Goal: Information Seeking & Learning: Learn about a topic

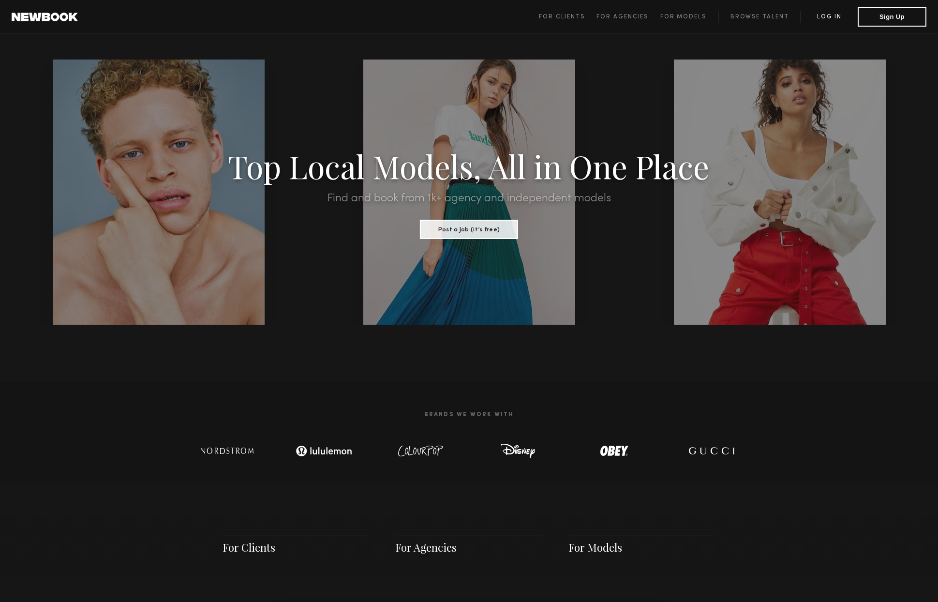
click at [834, 16] on link "Log in" at bounding box center [828, 17] width 57 height 12
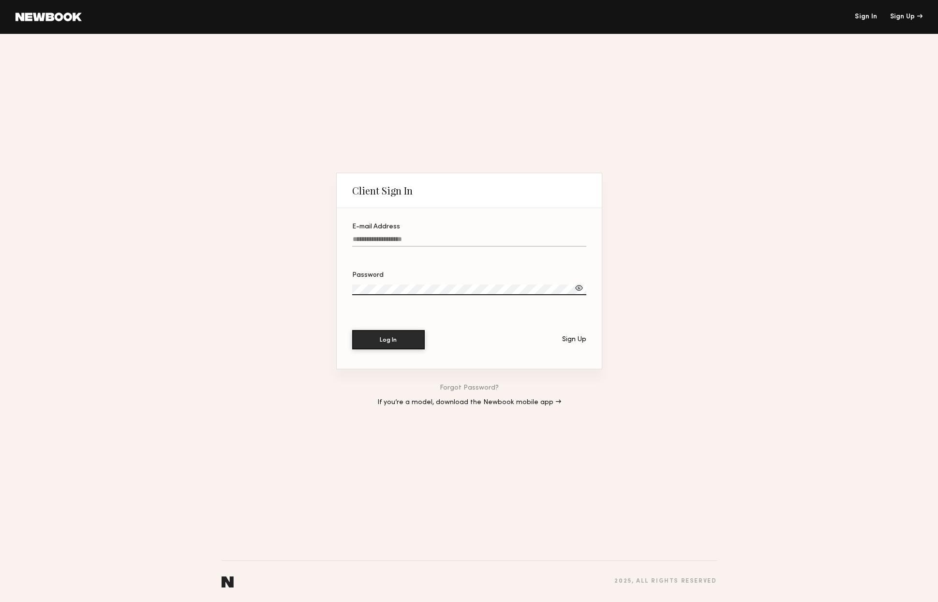
type input "**********"
click at [398, 338] on button "Log In" at bounding box center [388, 338] width 73 height 19
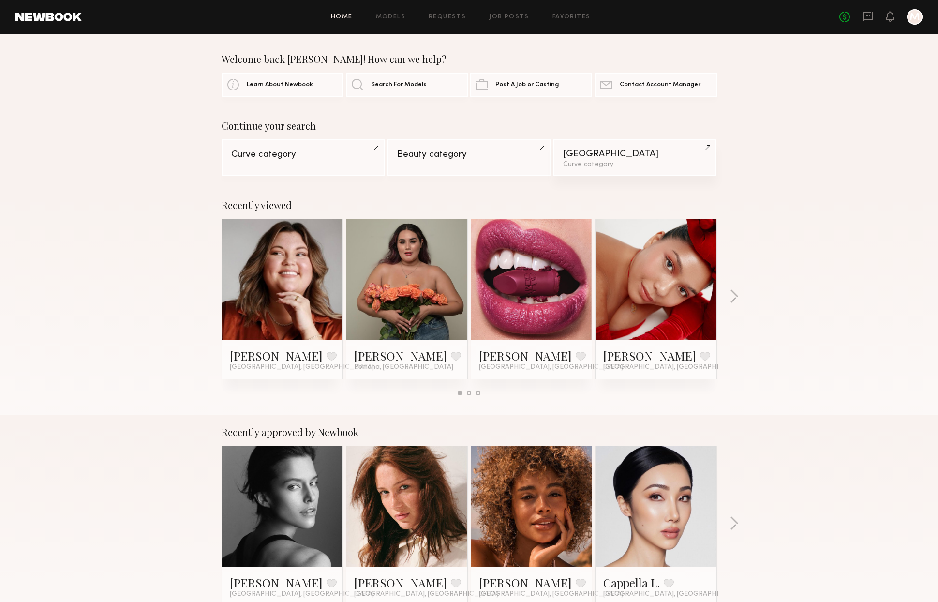
click at [610, 161] on div "Curve category" at bounding box center [635, 164] width 144 height 7
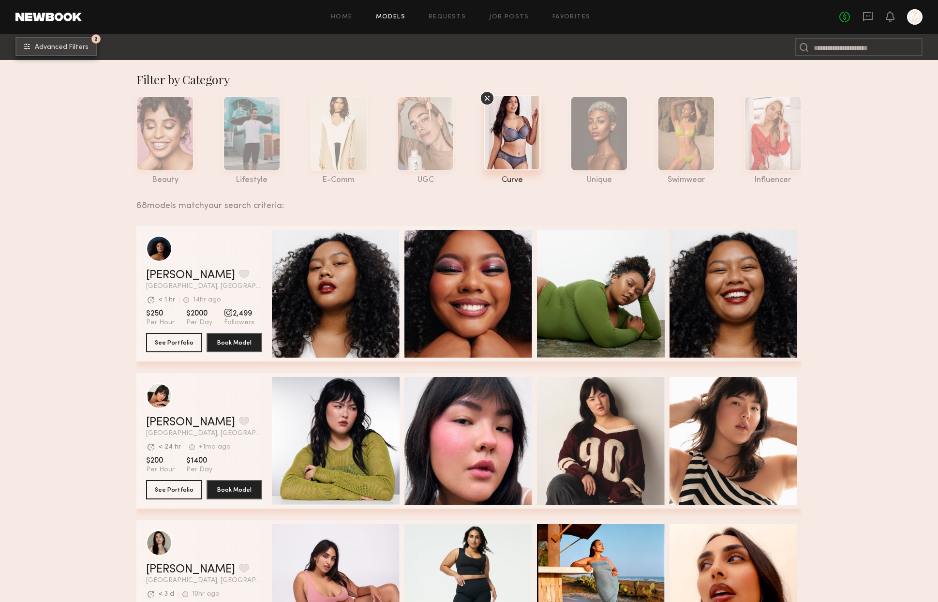
click at [84, 48] on span "Advanced Filters" at bounding box center [62, 47] width 54 height 7
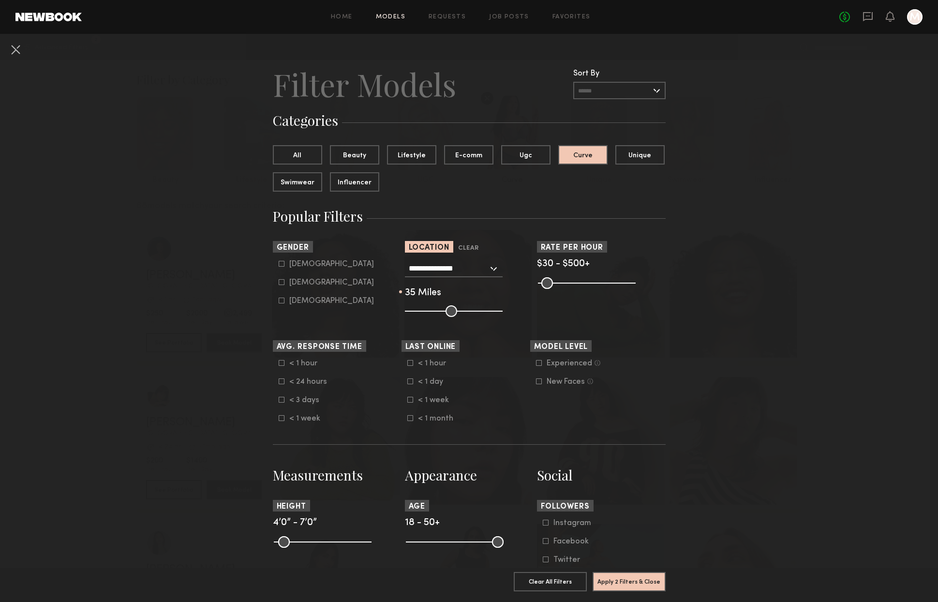
click at [483, 269] on input "**********" at bounding box center [448, 268] width 79 height 16
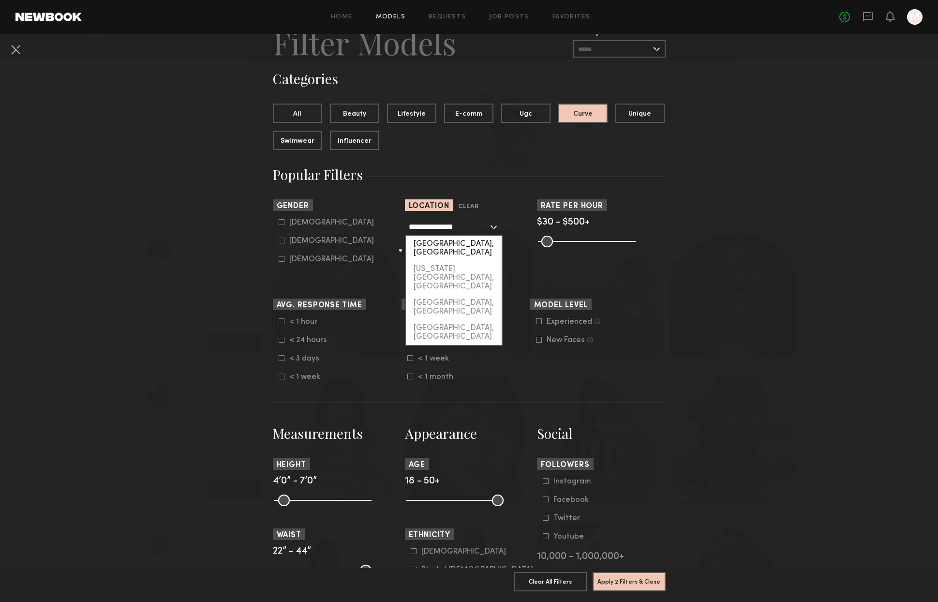
scroll to position [43, 0]
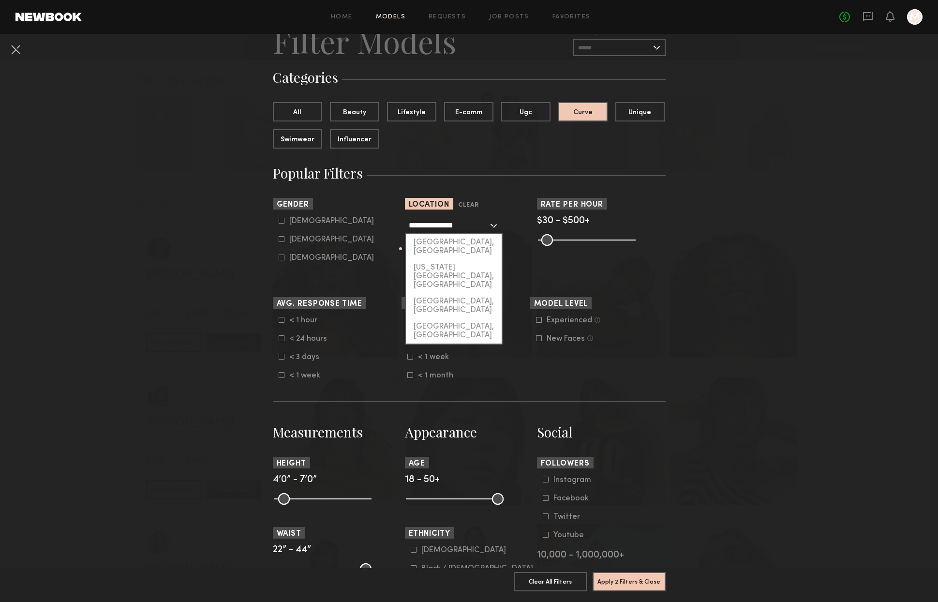
click at [828, 286] on nb-browse-filters "**********" at bounding box center [469, 614] width 938 height 1246
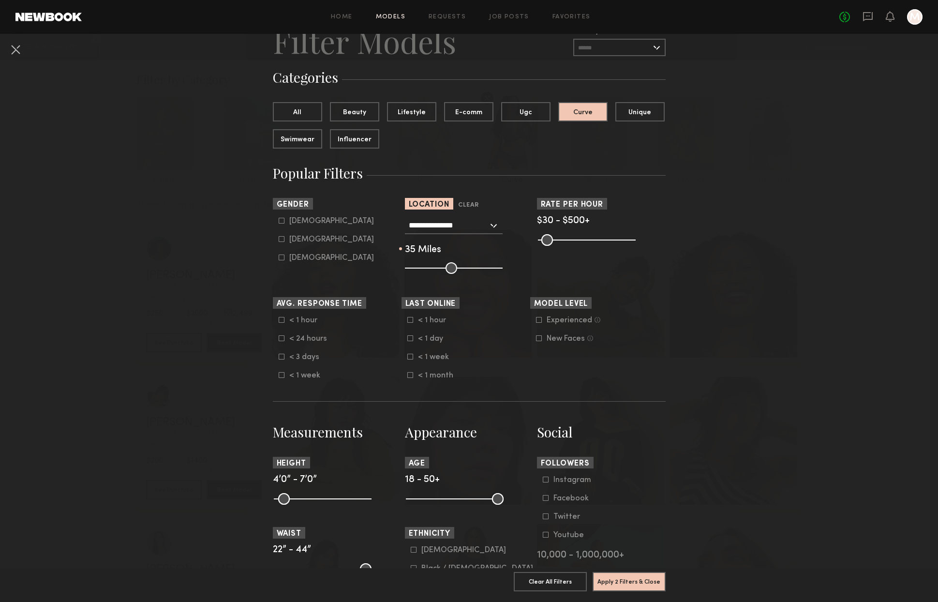
click at [19, 50] on button at bounding box center [15, 49] width 15 height 15
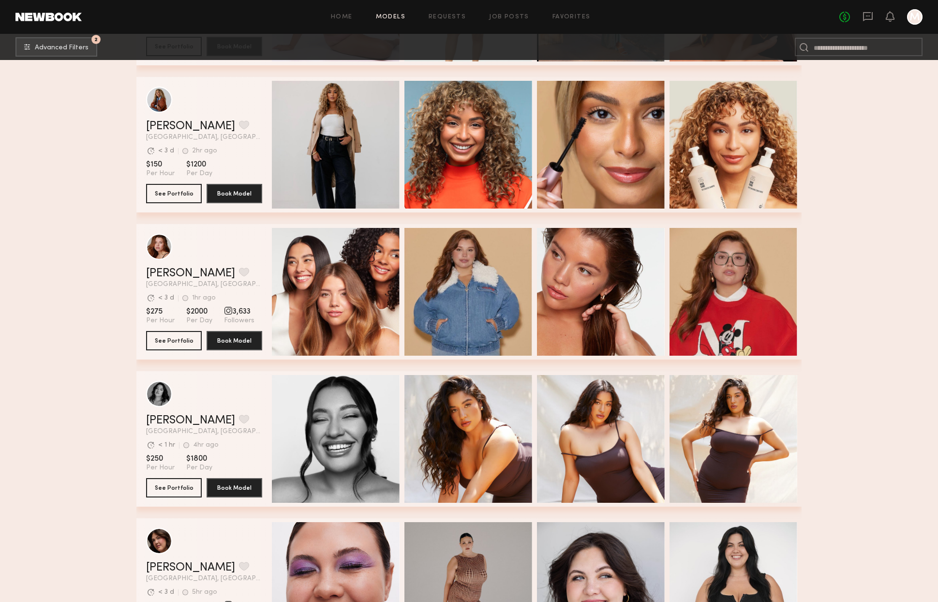
scroll to position [590, 0]
click at [181, 341] on button "See Portfolio" at bounding box center [174, 339] width 56 height 19
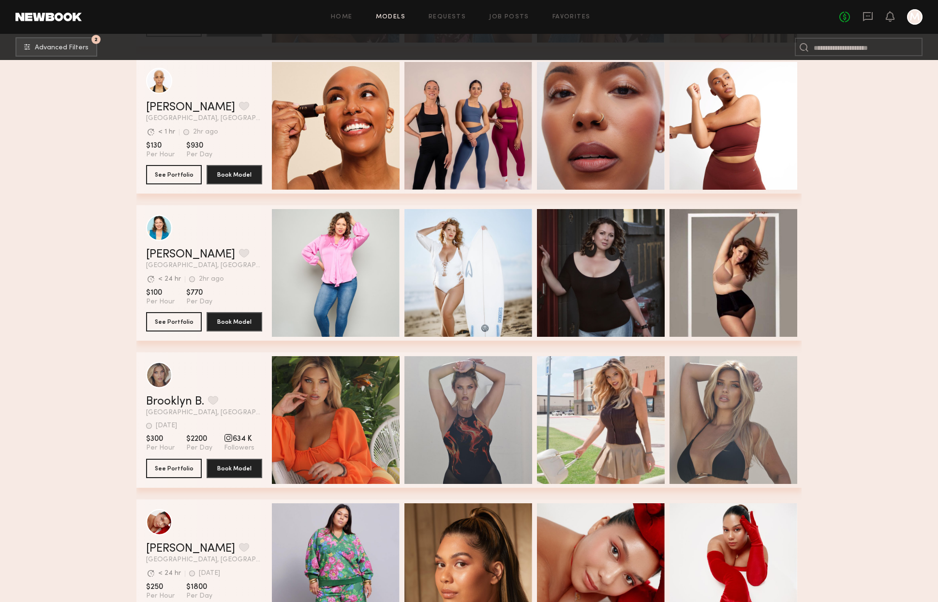
scroll to position [1530, 0]
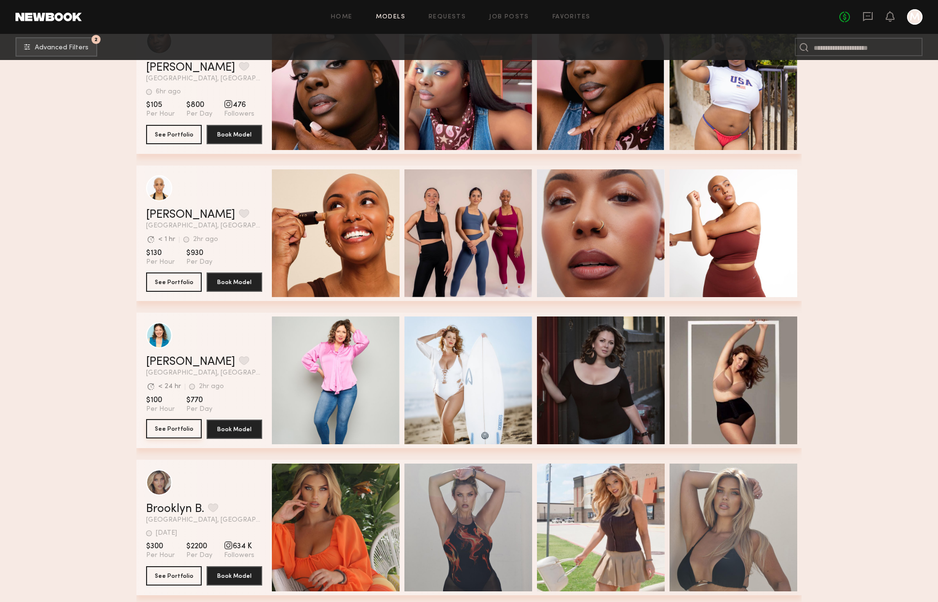
click at [184, 429] on button "See Portfolio" at bounding box center [174, 428] width 56 height 19
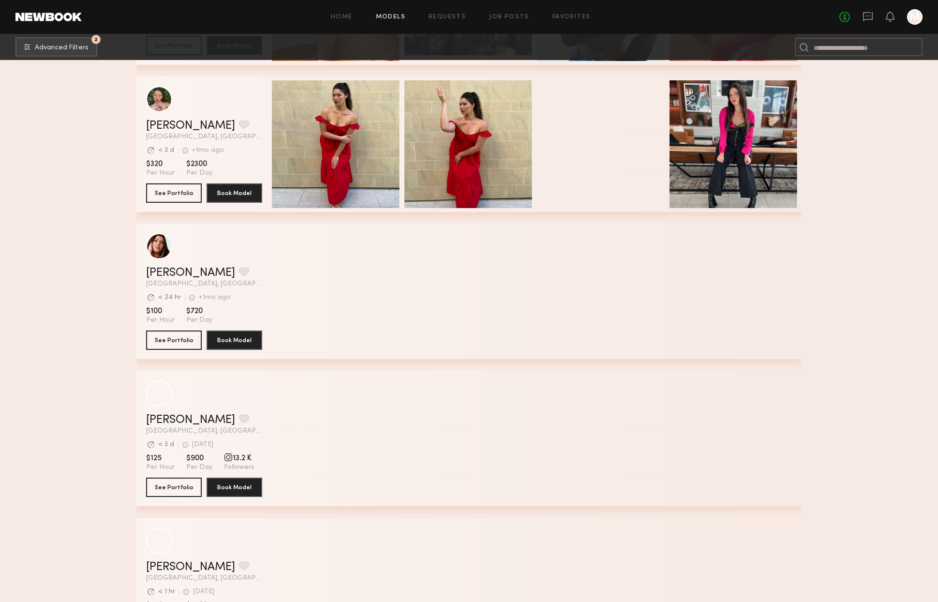
scroll to position [2555, 0]
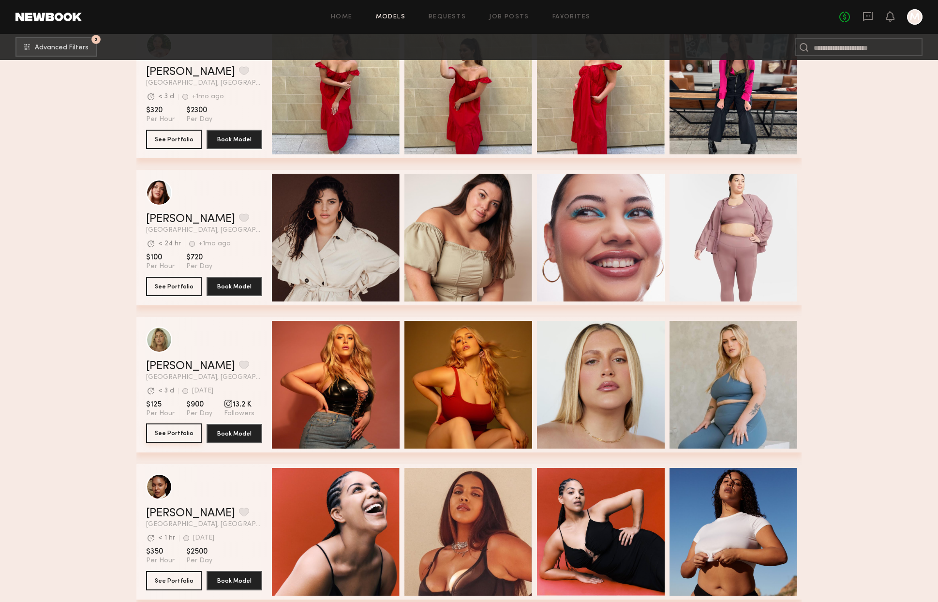
click at [170, 437] on button "See Portfolio" at bounding box center [174, 432] width 56 height 19
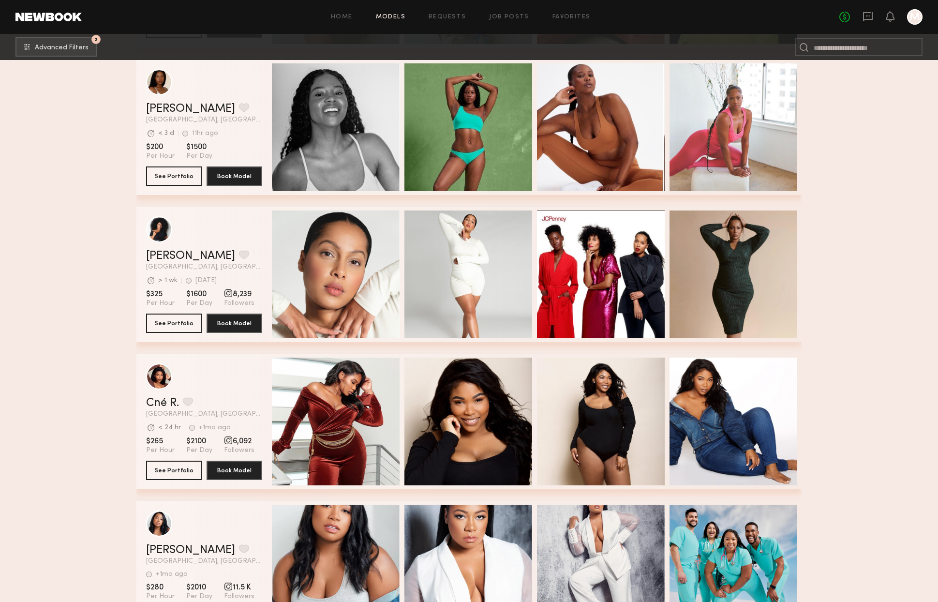
scroll to position [6066, 0]
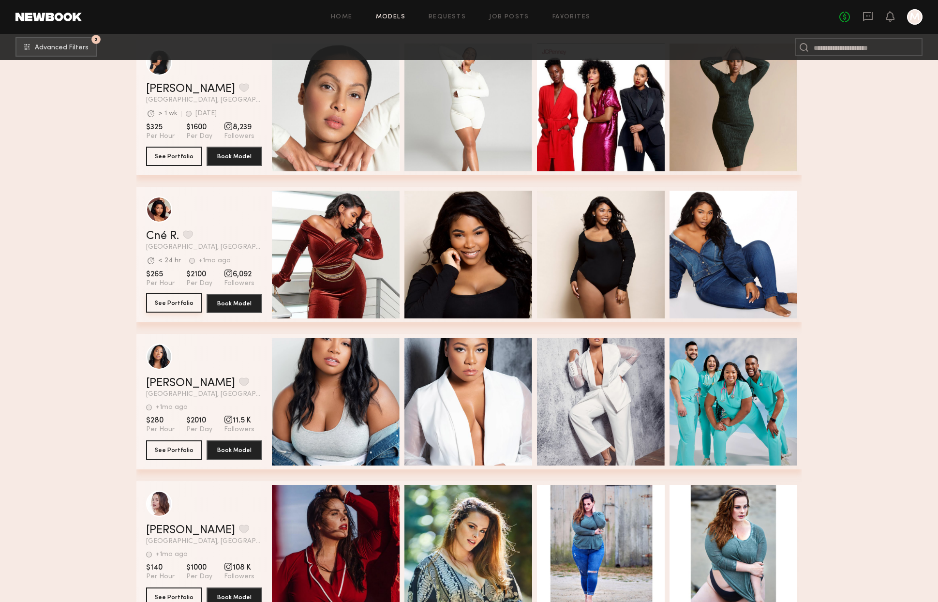
click at [171, 306] on button "See Portfolio" at bounding box center [174, 302] width 56 height 19
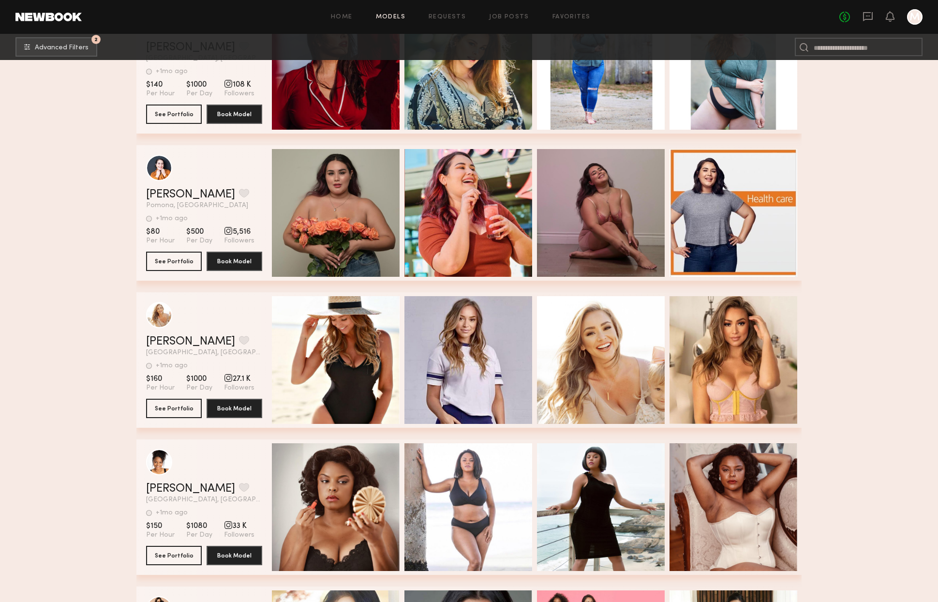
scroll to position [6549, 0]
click at [186, 260] on button "See Portfolio" at bounding box center [174, 259] width 56 height 19
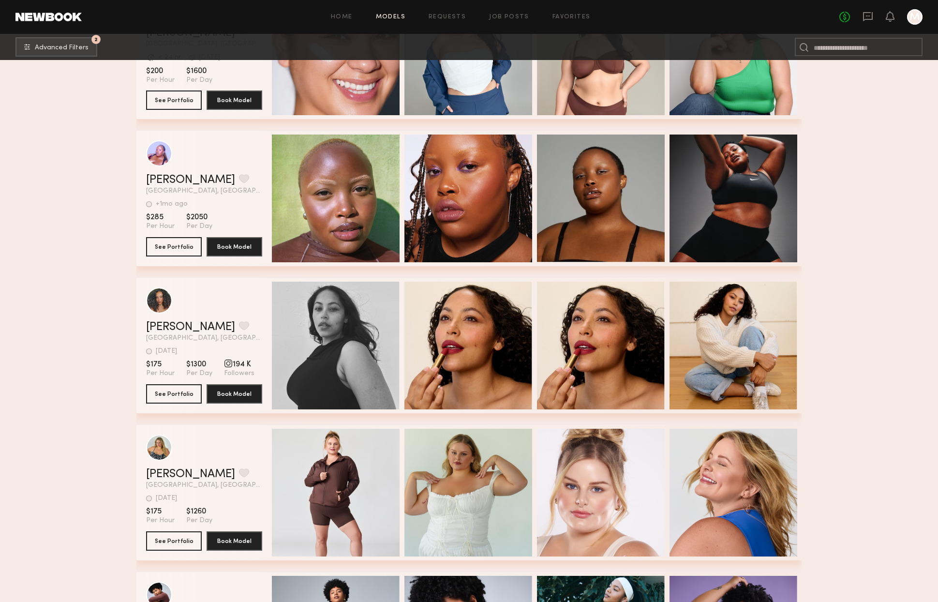
scroll to position [7583, 0]
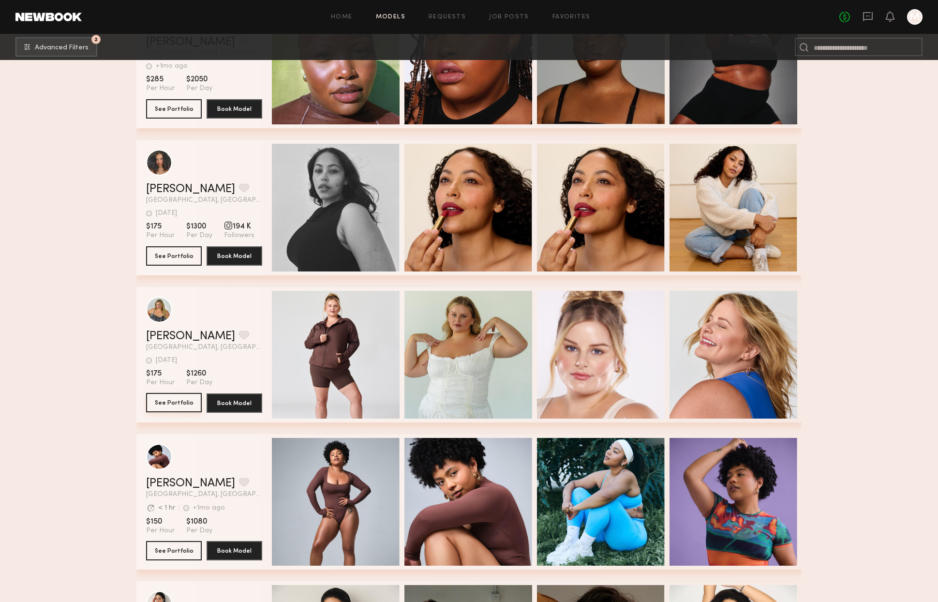
click at [182, 404] on button "See Portfolio" at bounding box center [174, 402] width 56 height 19
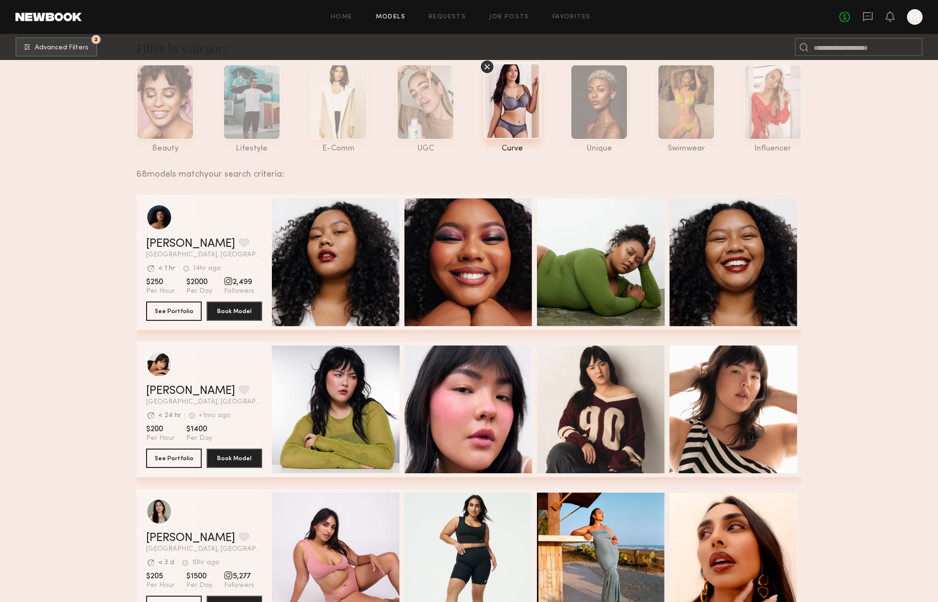
scroll to position [24, 0]
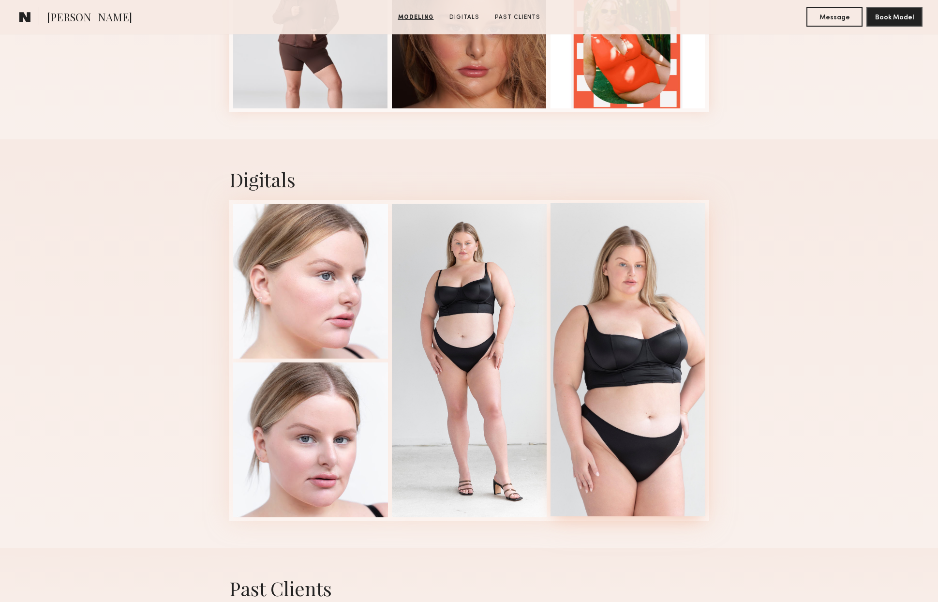
scroll to position [491, 0]
click at [622, 267] on div at bounding box center [627, 358] width 155 height 313
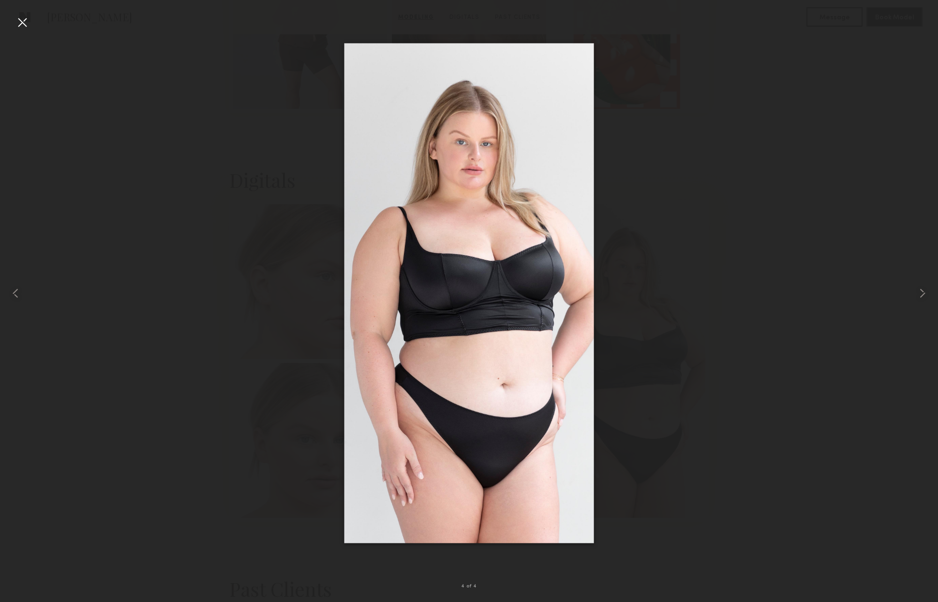
scroll to position [493, 0]
click at [24, 24] on div at bounding box center [22, 22] width 15 height 15
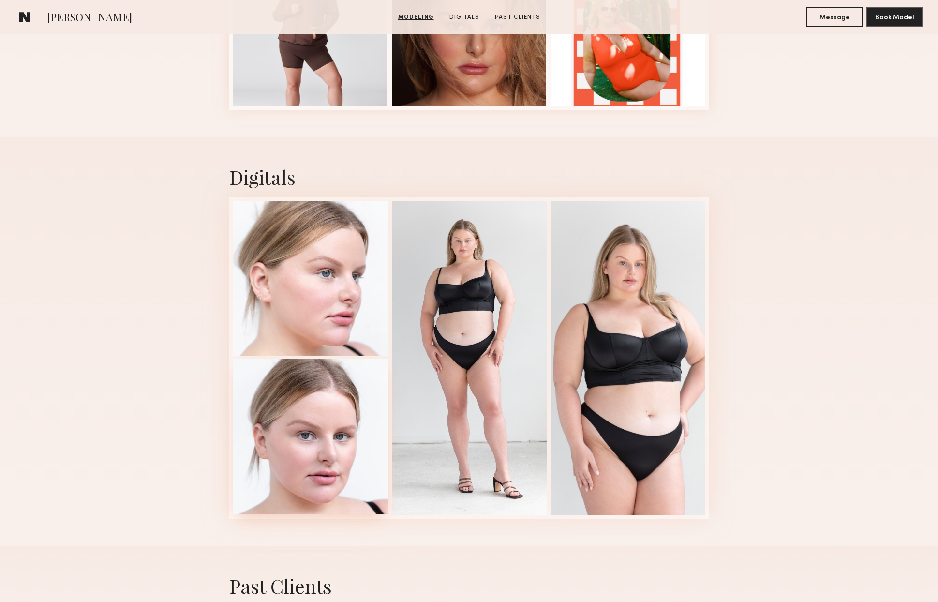
click at [351, 467] on div at bounding box center [310, 436] width 155 height 155
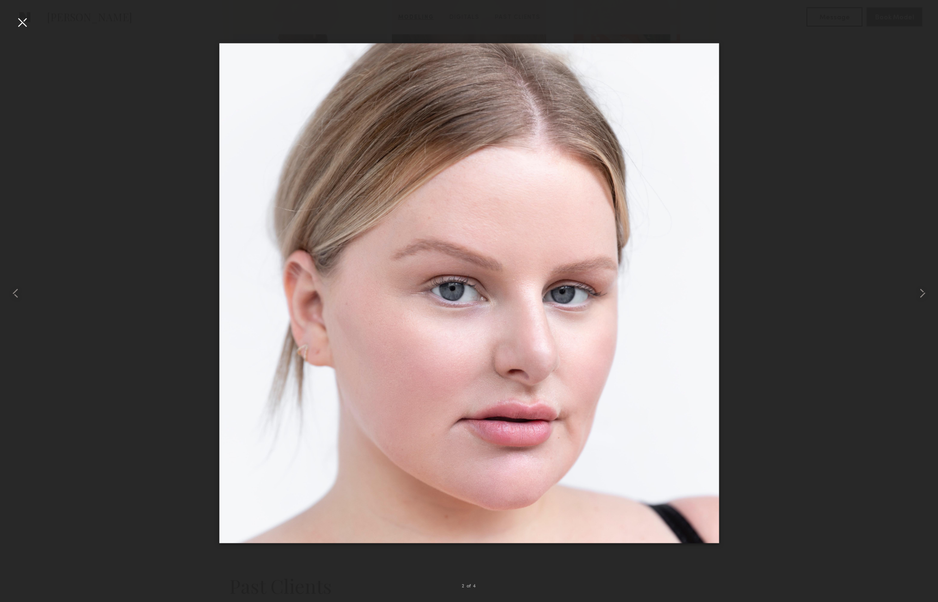
click at [27, 23] on div at bounding box center [22, 22] width 15 height 15
